Goal: Task Accomplishment & Management: Manage account settings

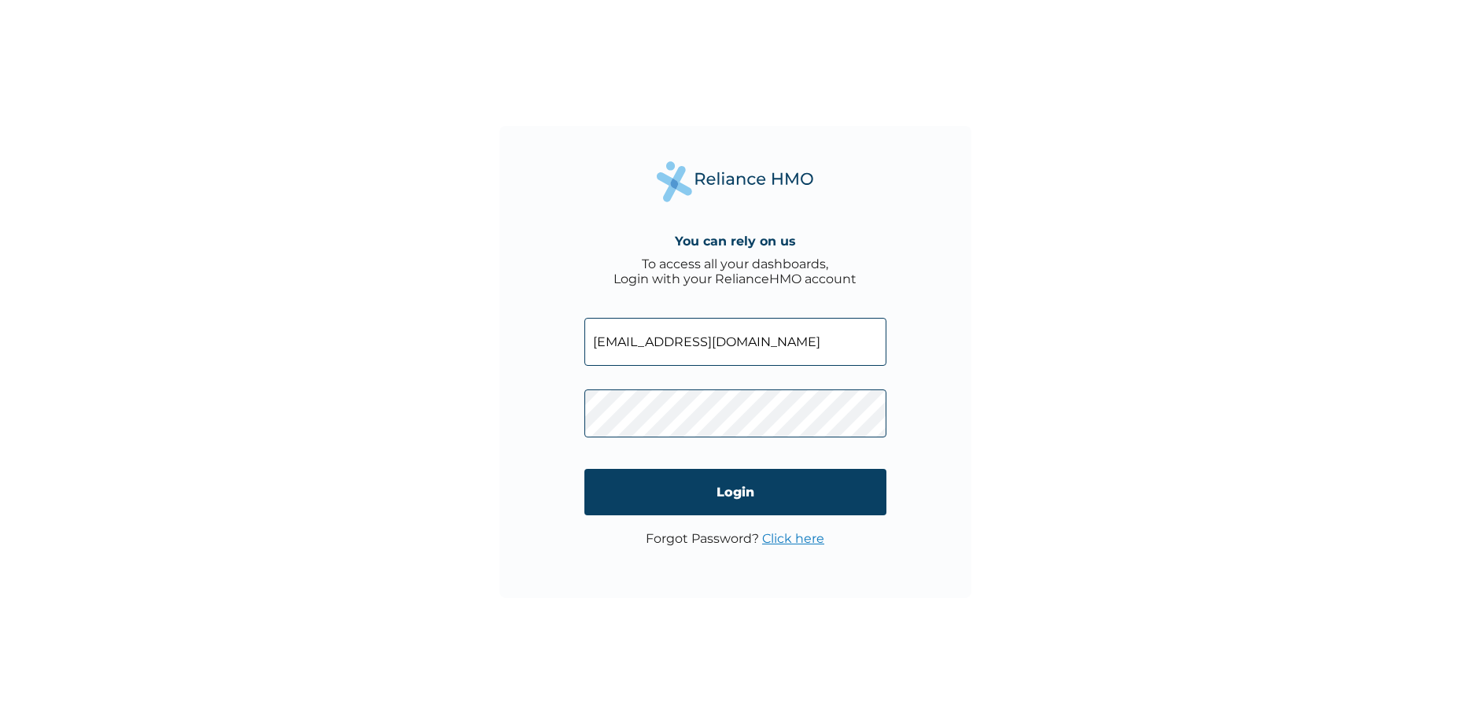
type input "[EMAIL_ADDRESS][DOMAIN_NAME]"
click input "Login" at bounding box center [735, 492] width 302 height 46
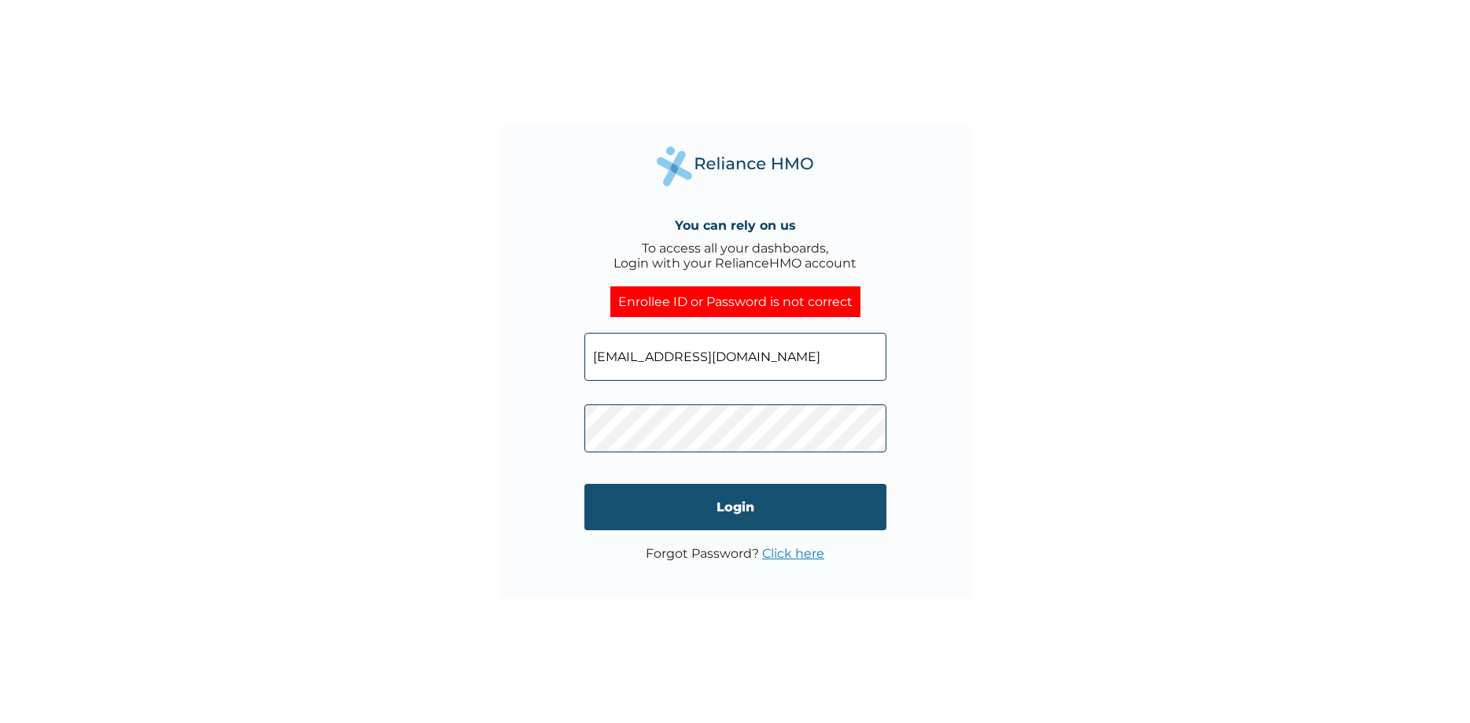
click at [729, 504] on input "Login" at bounding box center [735, 507] width 302 height 46
click at [797, 552] on link "Click here" at bounding box center [793, 553] width 62 height 15
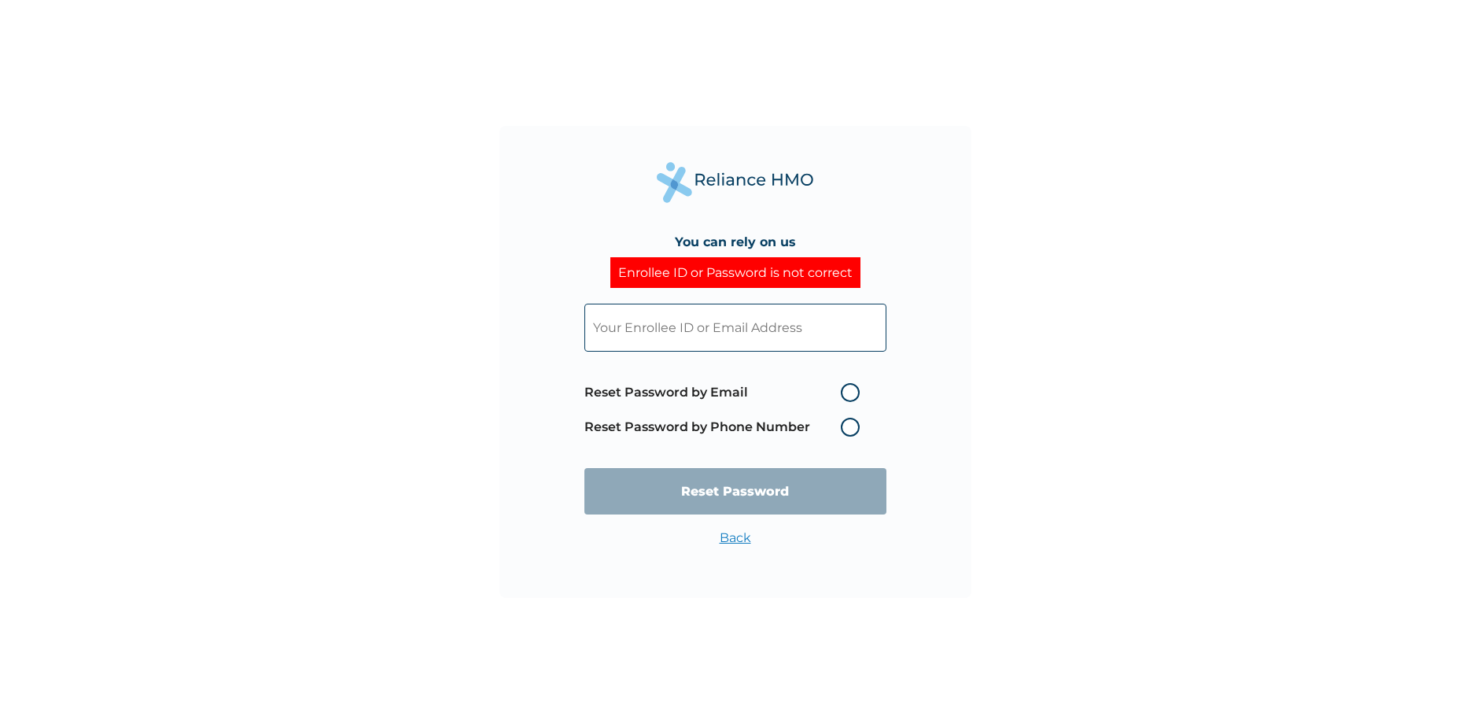
click at [848, 390] on label "Reset Password by Email" at bounding box center [725, 392] width 283 height 19
click at [844, 390] on input "Reset Password by Email" at bounding box center [831, 392] width 25 height 25
radio input "true"
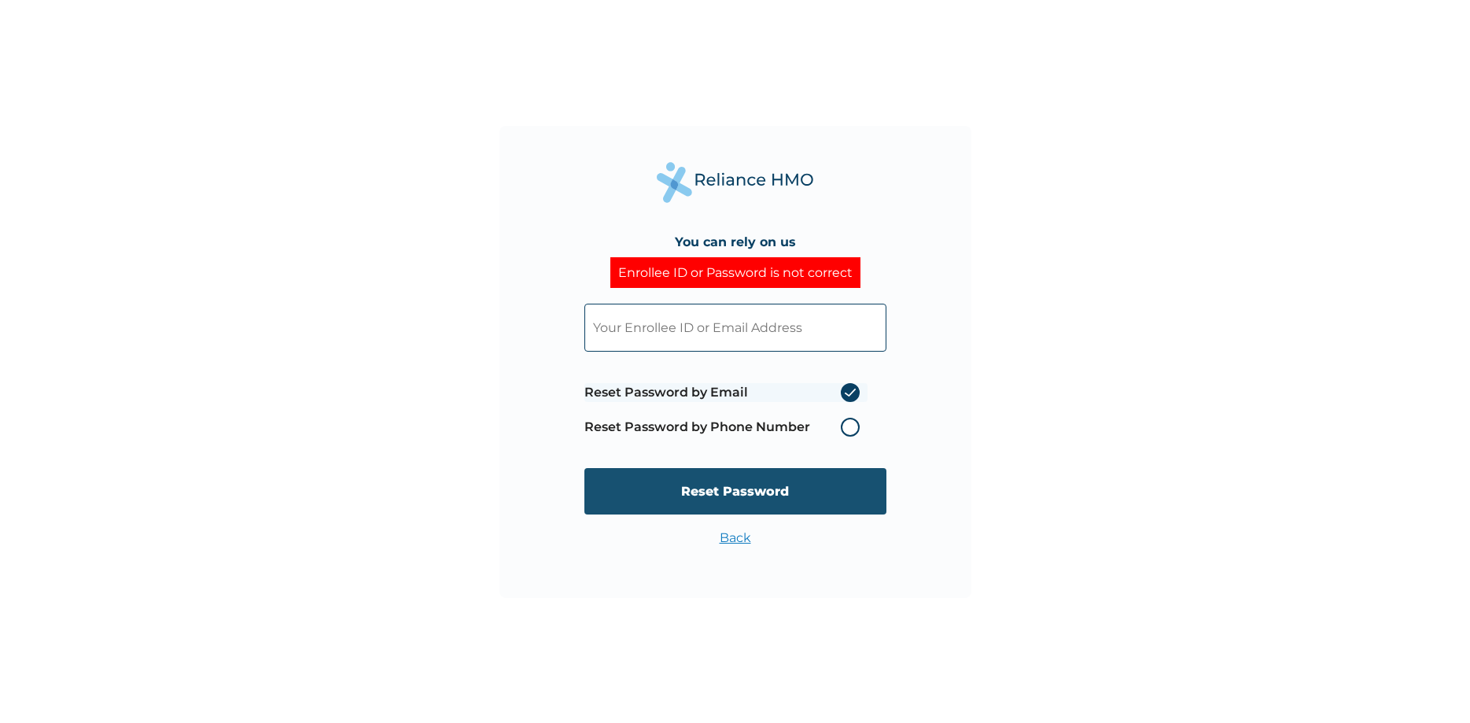
click at [735, 488] on input "Reset Password" at bounding box center [735, 491] width 302 height 46
type input "[EMAIL_ADDRESS][DOMAIN_NAME]"
click at [727, 491] on input "Reset Password" at bounding box center [735, 491] width 302 height 46
